Goal: Transaction & Acquisition: Subscribe to service/newsletter

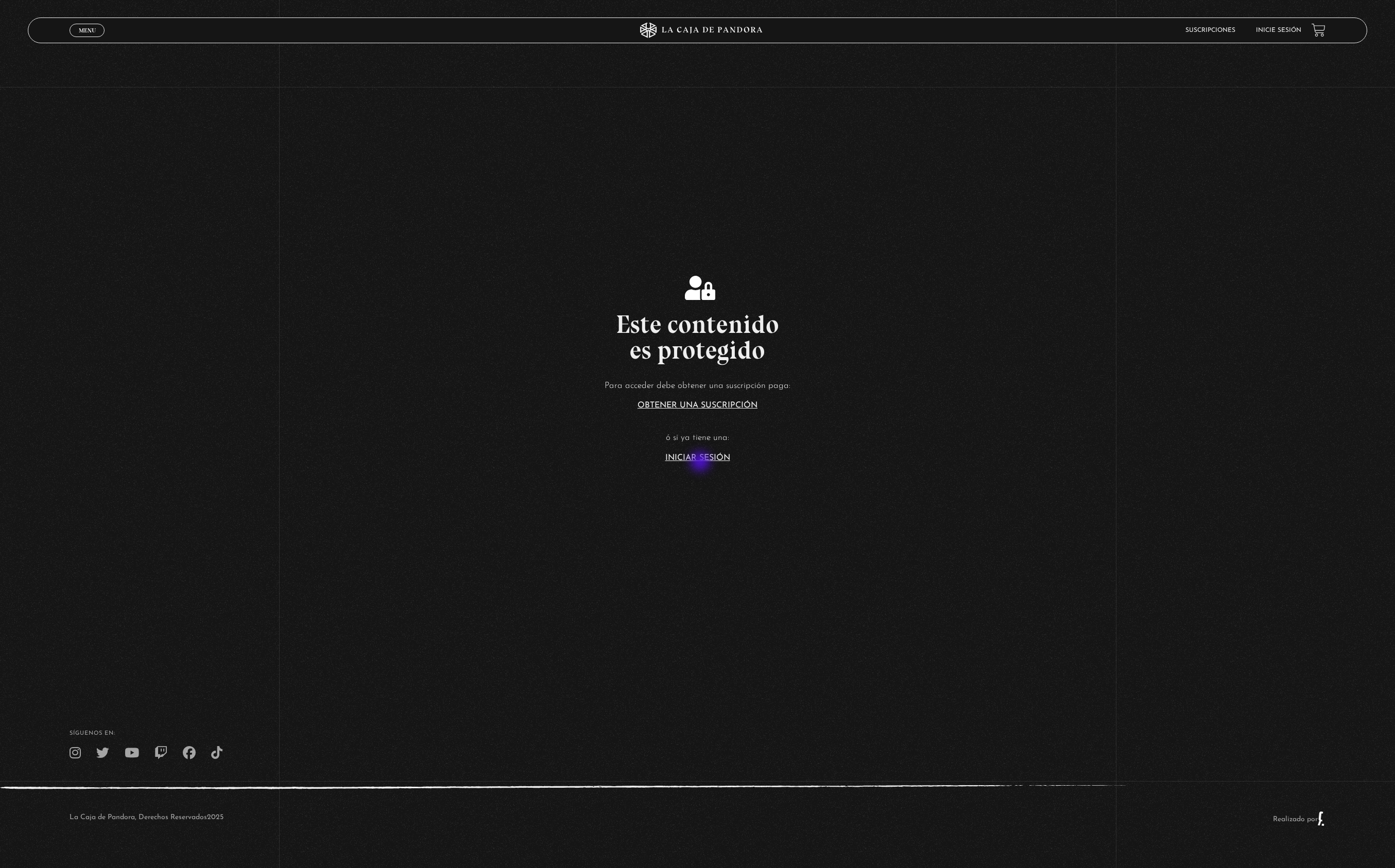
click at [701, 462] on section "Este contenido es protegido Para acceder debe obtener una suscripción paga: Obt…" at bounding box center [698, 347] width 1395 height 695
click at [698, 452] on article "Para acceder debe obtener una suscripción paga: Obtener una suscripción ó si ya…" at bounding box center [698, 420] width 1395 height 84
click at [701, 458] on link "Iniciar Sesión" at bounding box center [698, 458] width 65 height 8
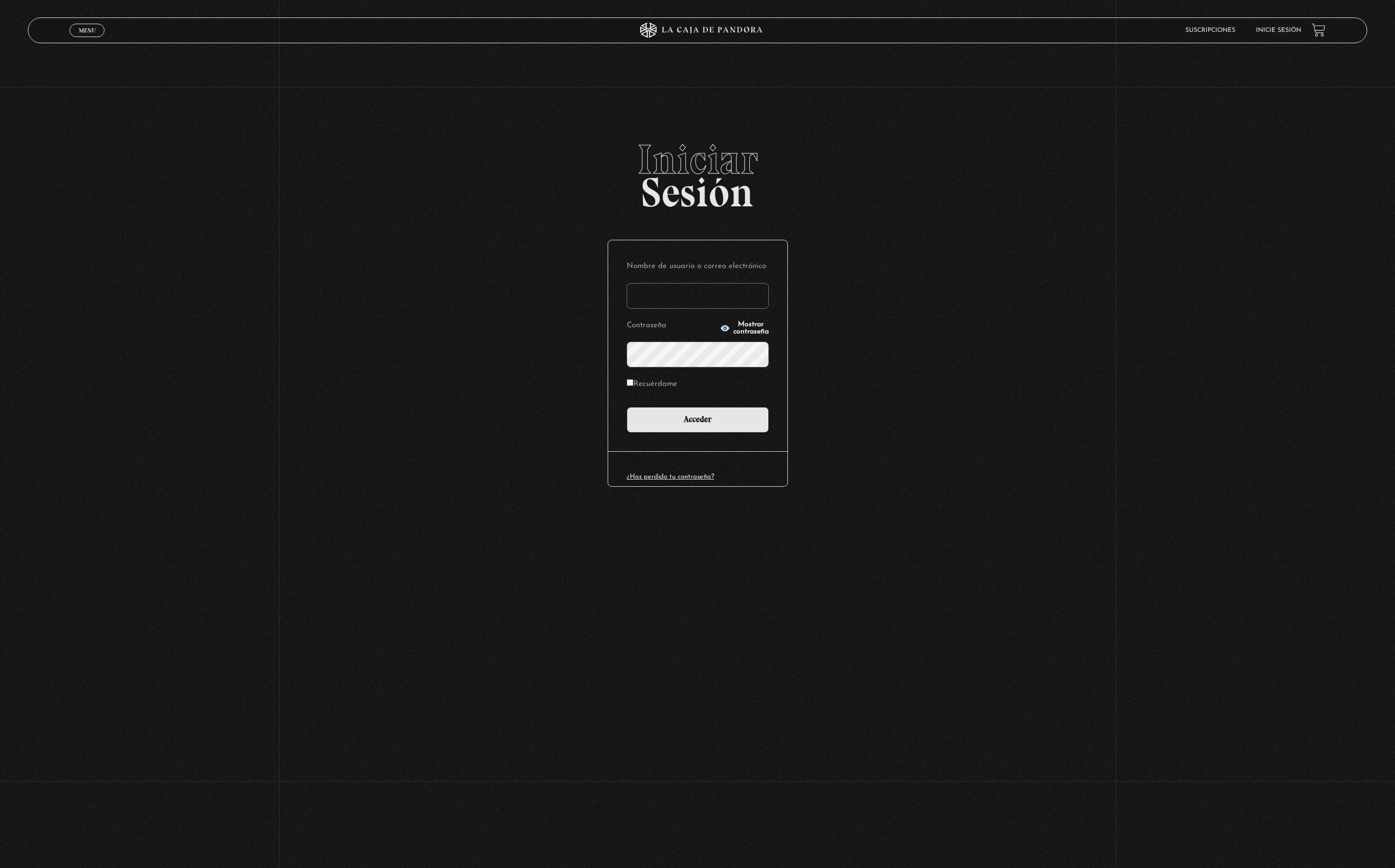
type input "cinthianetro@hotmail.com"
click at [697, 418] on input "Acceder" at bounding box center [698, 420] width 142 height 26
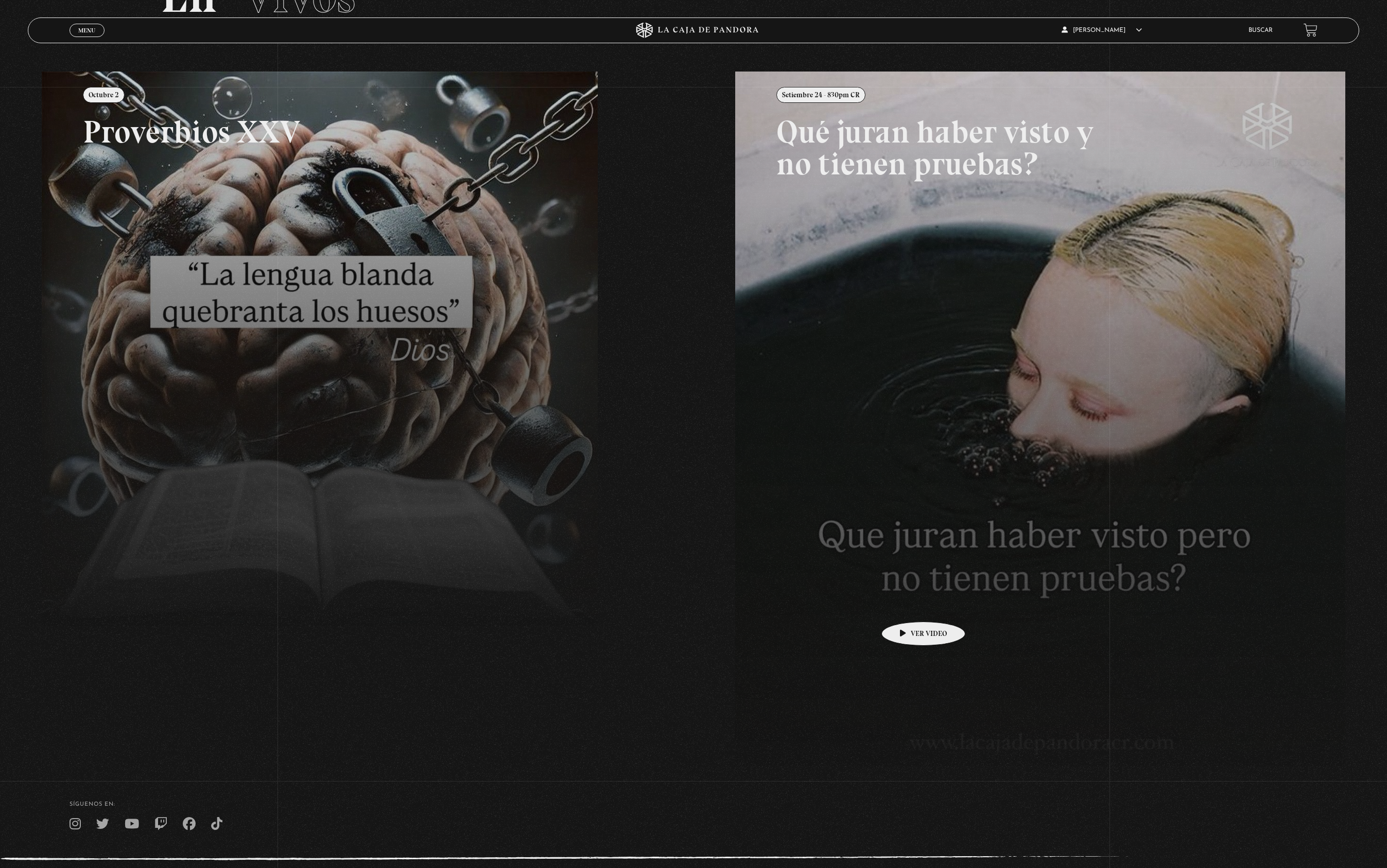
scroll to position [135, 0]
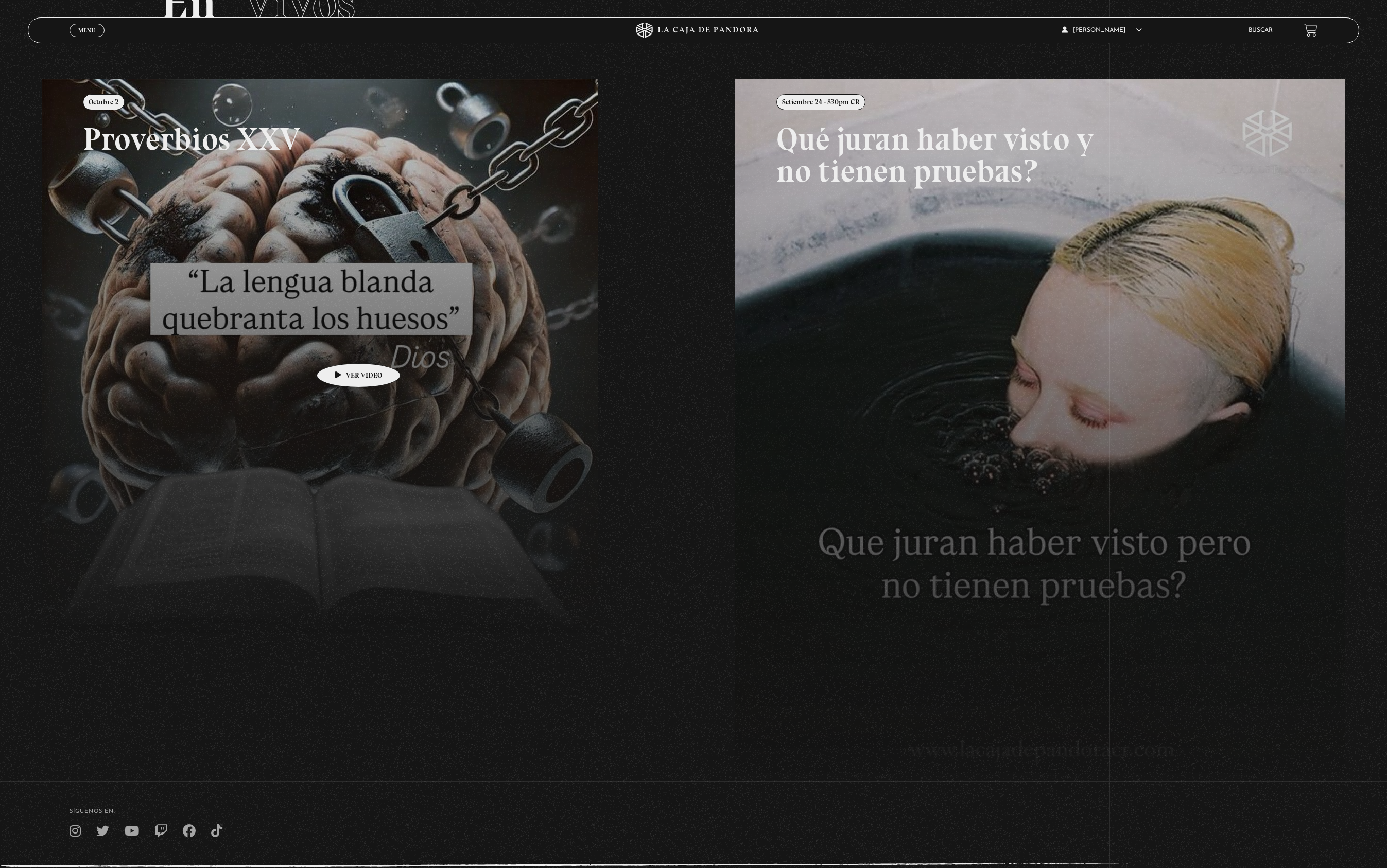
click at [339, 338] on link at bounding box center [735, 513] width 1387 height 868
